Goal: Entertainment & Leisure: Consume media (video, audio)

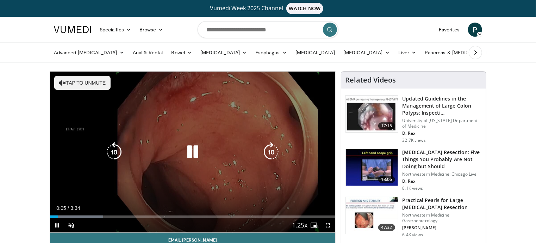
click at [81, 79] on button "Tap to unmute" at bounding box center [82, 83] width 56 height 14
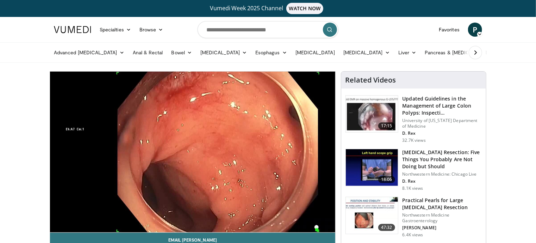
scroll to position [230, 0]
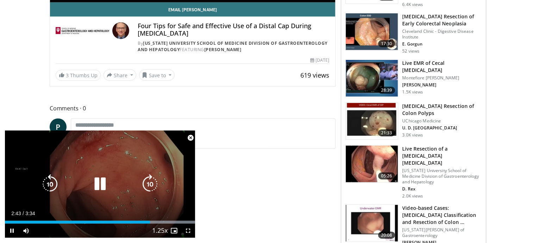
click at [101, 186] on icon "Video Player" at bounding box center [100, 184] width 20 height 20
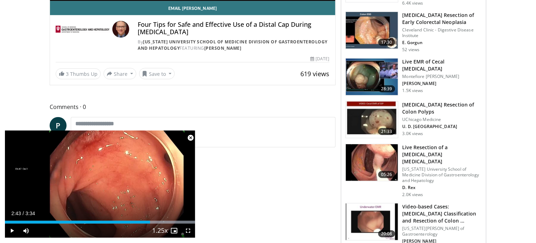
scroll to position [233, 0]
